Goal: Task Accomplishment & Management: Manage account settings

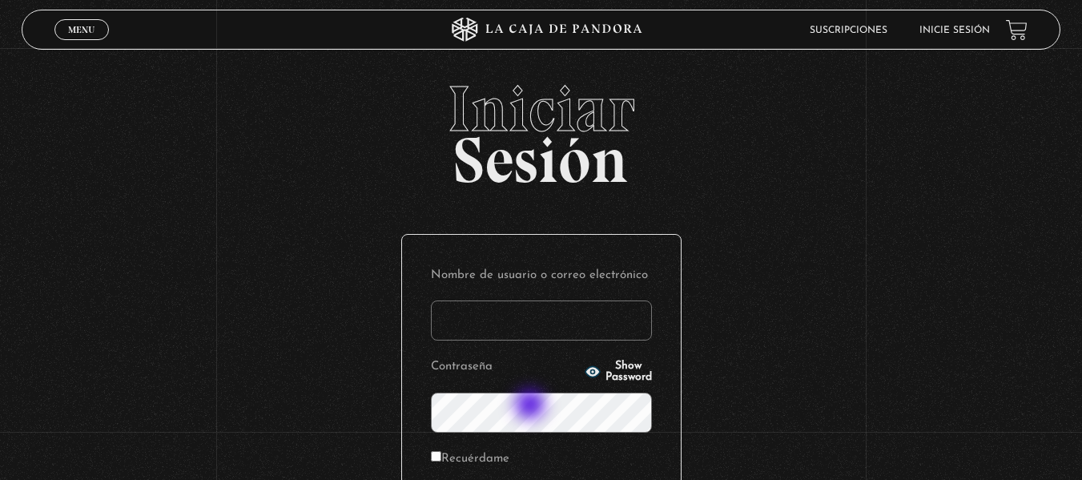
type input "carommonge63@gmail.com"
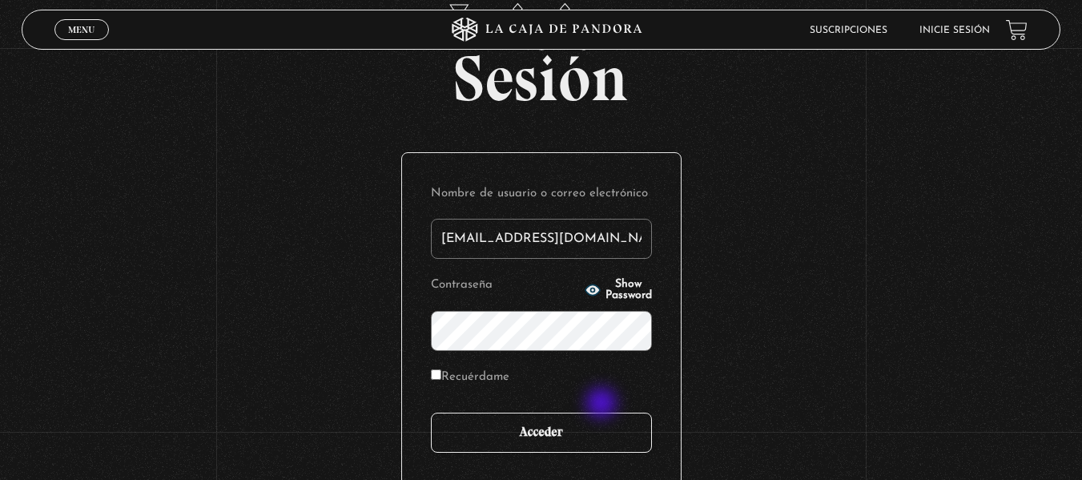
scroll to position [160, 0]
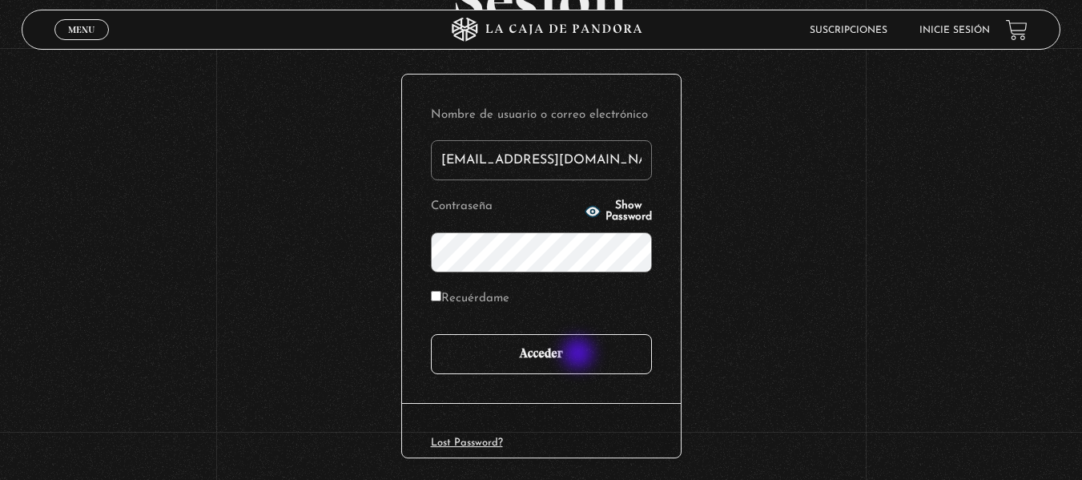
click at [576, 355] on input "Acceder" at bounding box center [541, 354] width 221 height 40
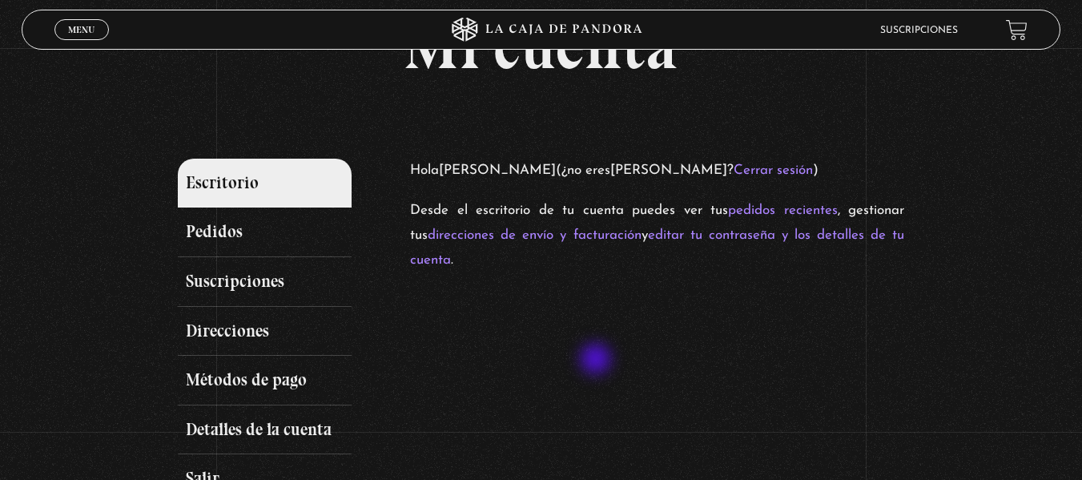
scroll to position [160, 0]
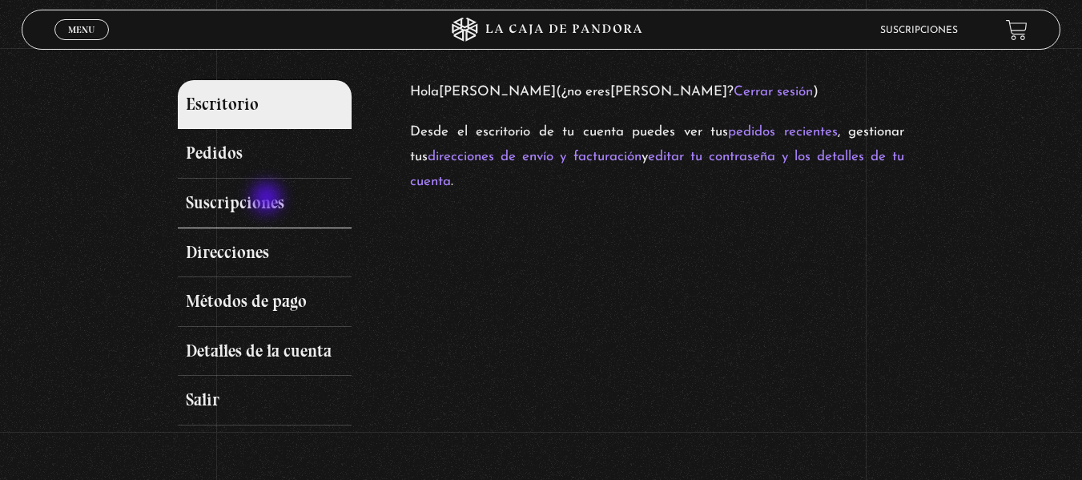
click at [268, 199] on link "Suscripciones" at bounding box center [265, 204] width 175 height 50
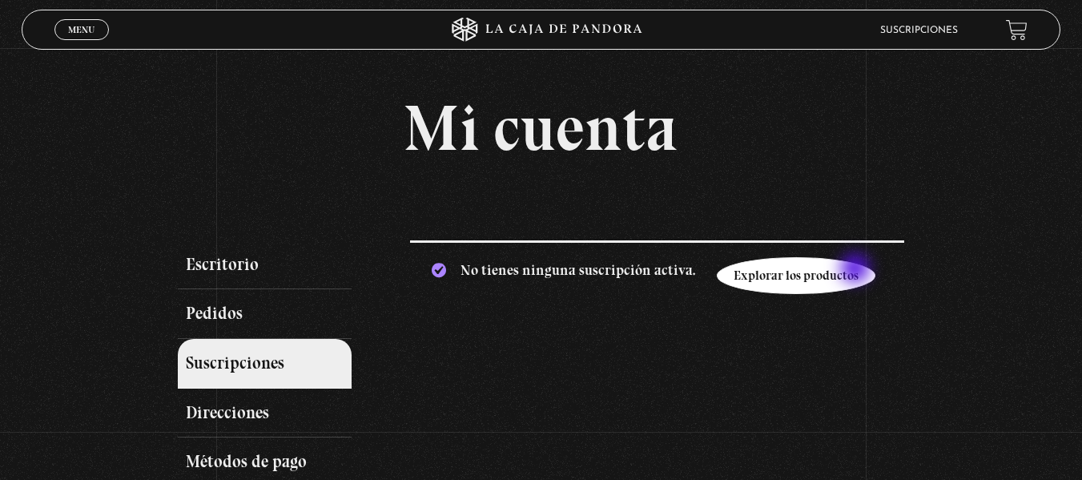
click at [857, 270] on link "Explorar los productos" at bounding box center [796, 275] width 159 height 37
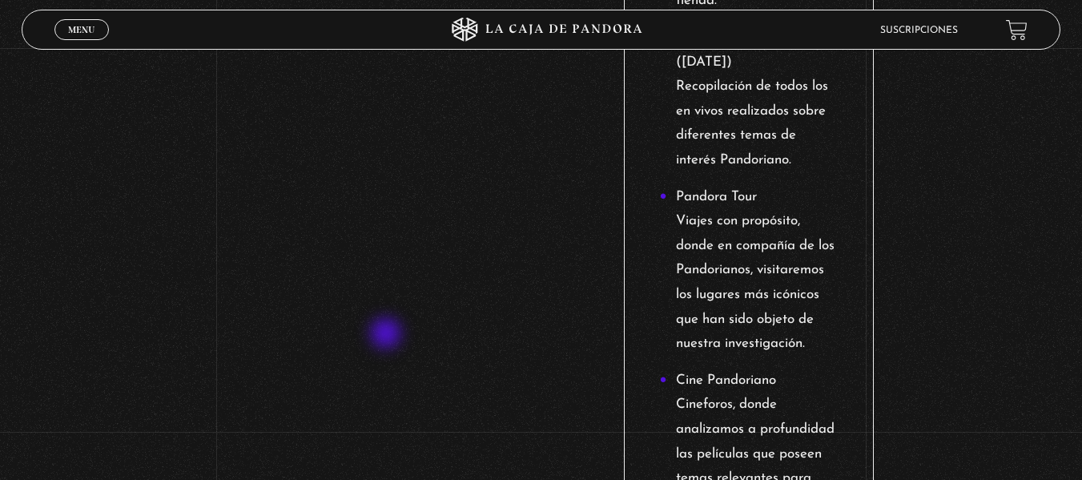
scroll to position [2242, 0]
